Goal: Check status: Check status

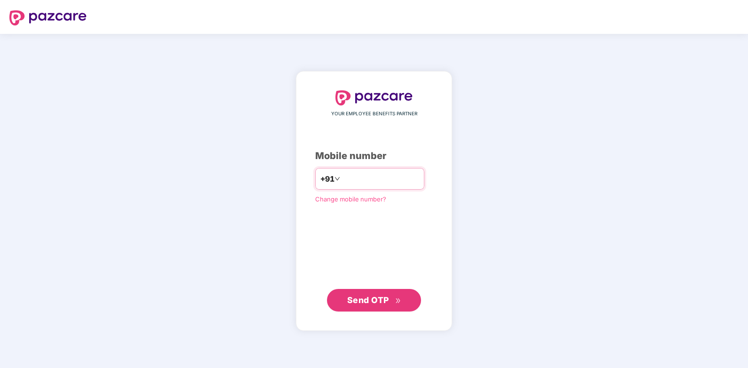
click at [356, 184] on input "number" at bounding box center [380, 178] width 77 height 15
type input "**********"
click at [351, 305] on span "Send OTP" at bounding box center [374, 299] width 54 height 13
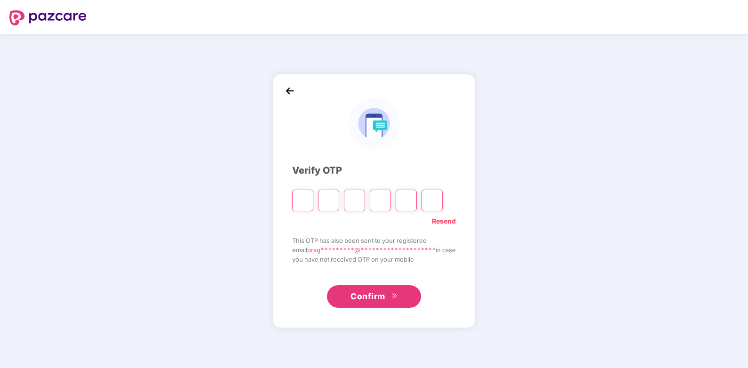
type input "*"
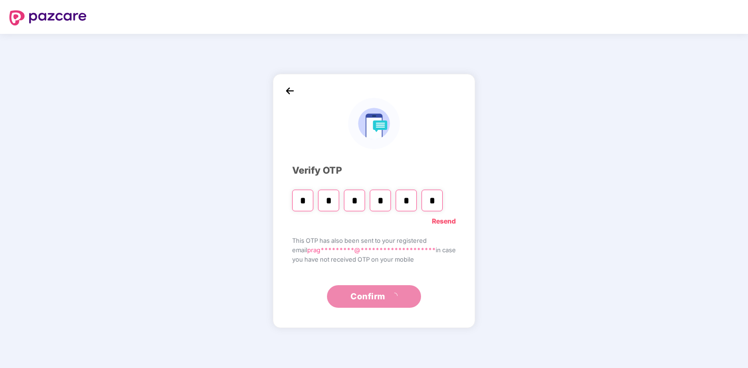
type input "*"
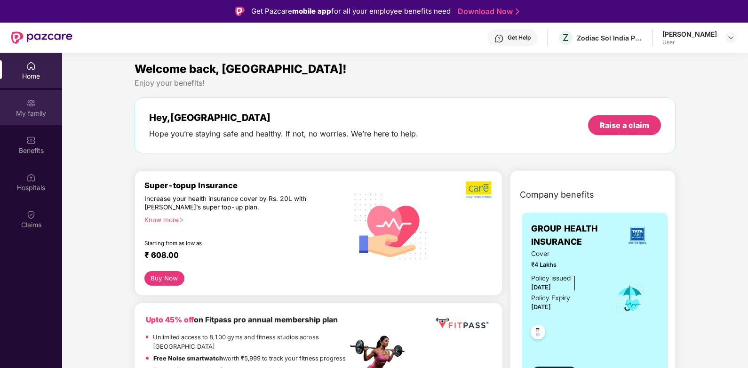
click at [30, 100] on img at bounding box center [30, 102] width 9 height 9
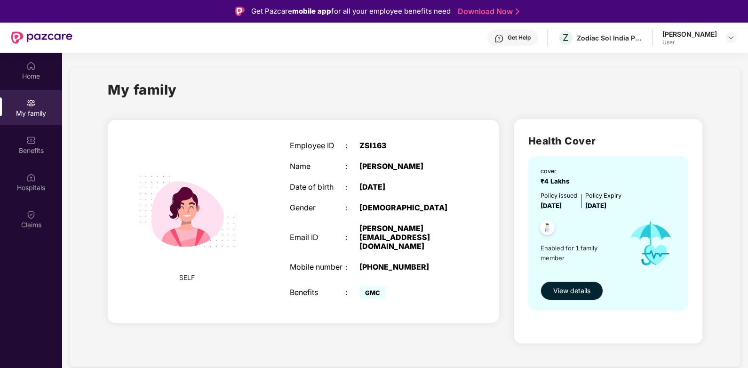
click at [586, 294] on span "View details" at bounding box center [571, 291] width 37 height 10
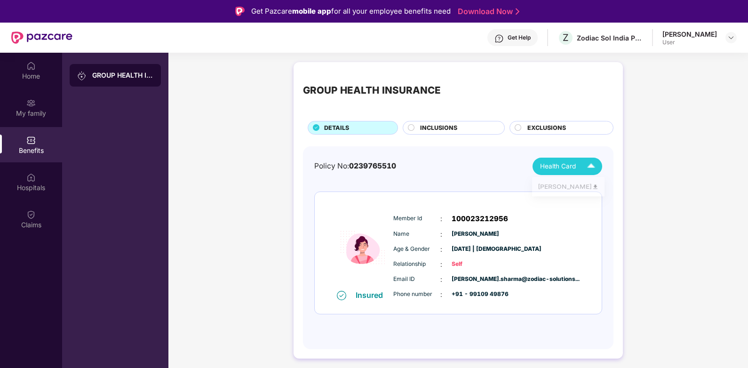
click at [584, 165] on img at bounding box center [591, 166] width 16 height 16
click at [592, 190] on img at bounding box center [595, 188] width 7 height 7
